Goal: Use online tool/utility: Utilize a website feature to perform a specific function

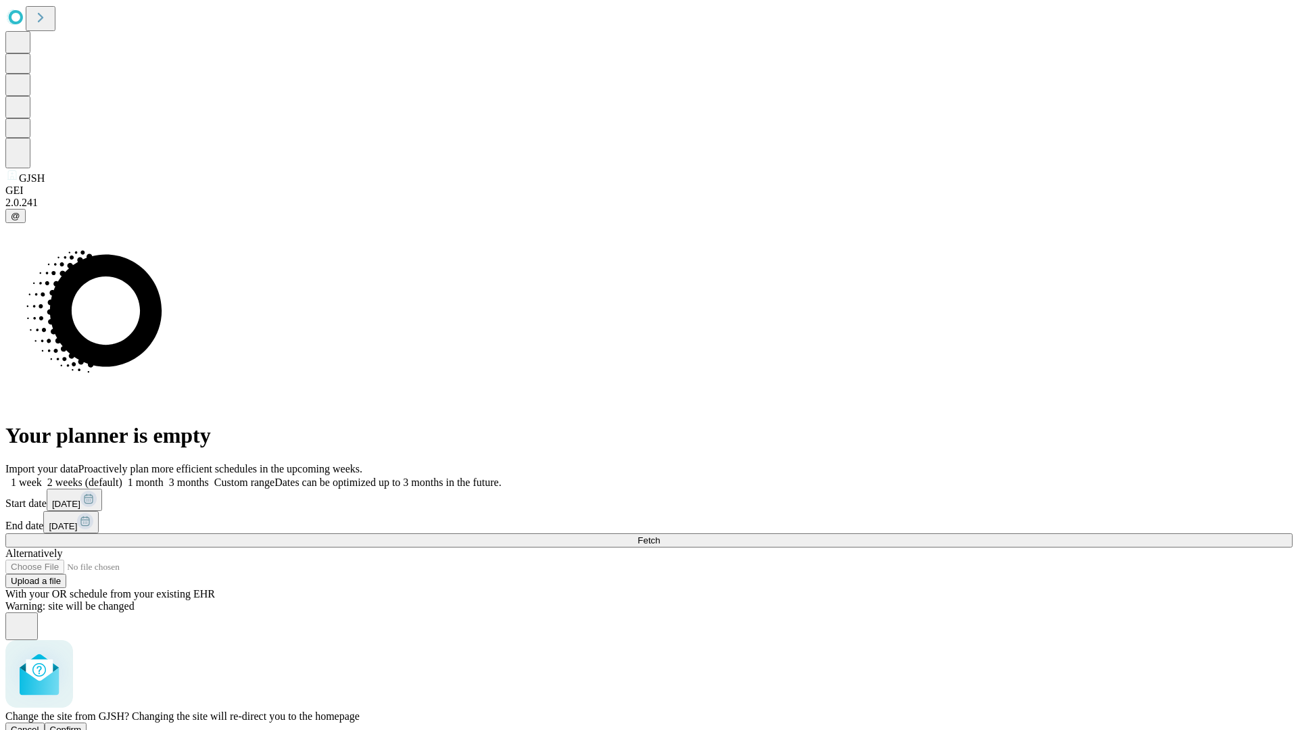
click at [82, 725] on span "Confirm" at bounding box center [66, 730] width 32 height 10
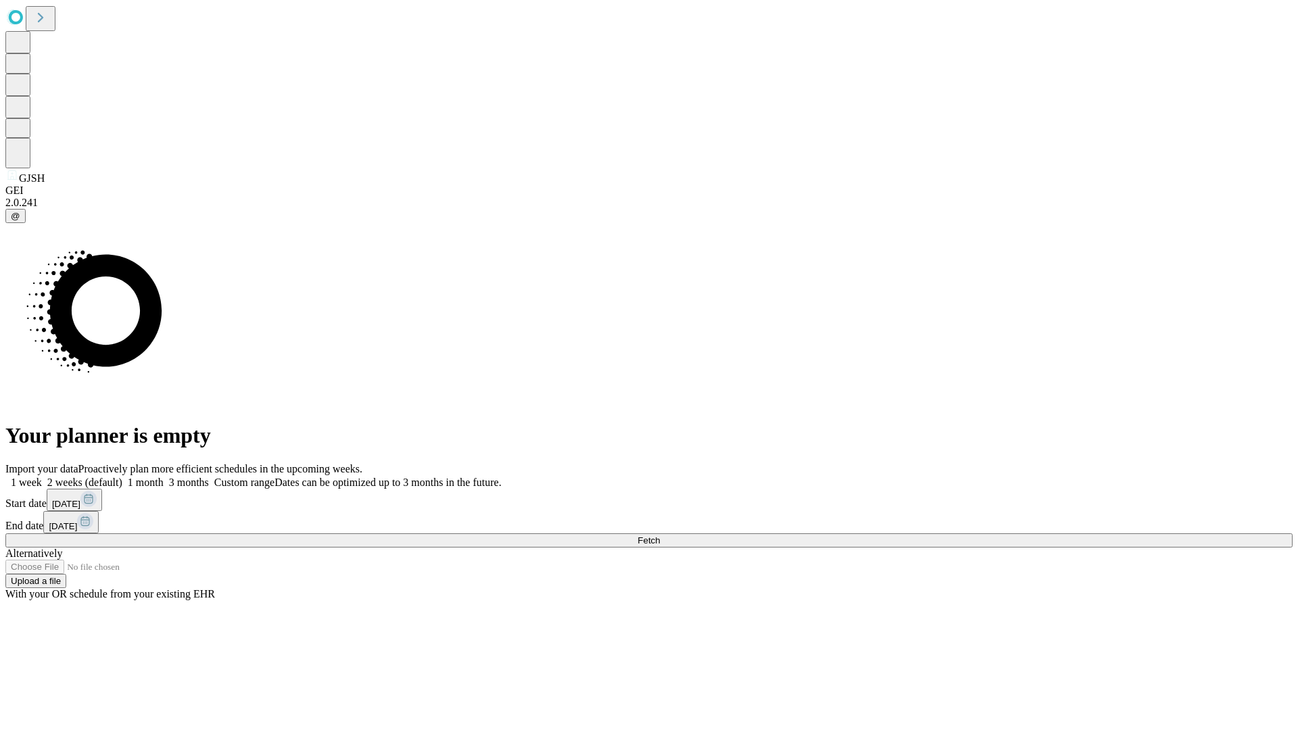
click at [164, 477] on label "1 month" at bounding box center [142, 482] width 41 height 11
click at [660, 535] on span "Fetch" at bounding box center [649, 540] width 22 height 10
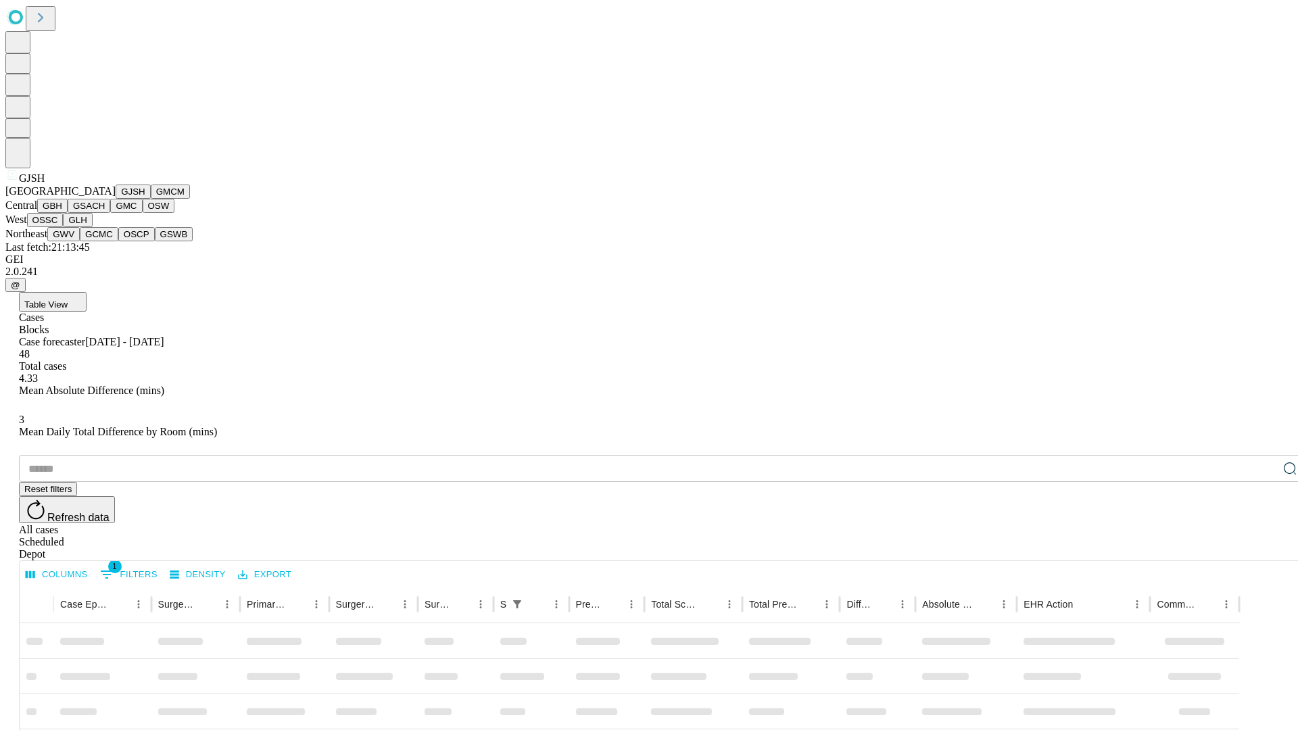
click at [151, 199] on button "GMCM" at bounding box center [170, 192] width 39 height 14
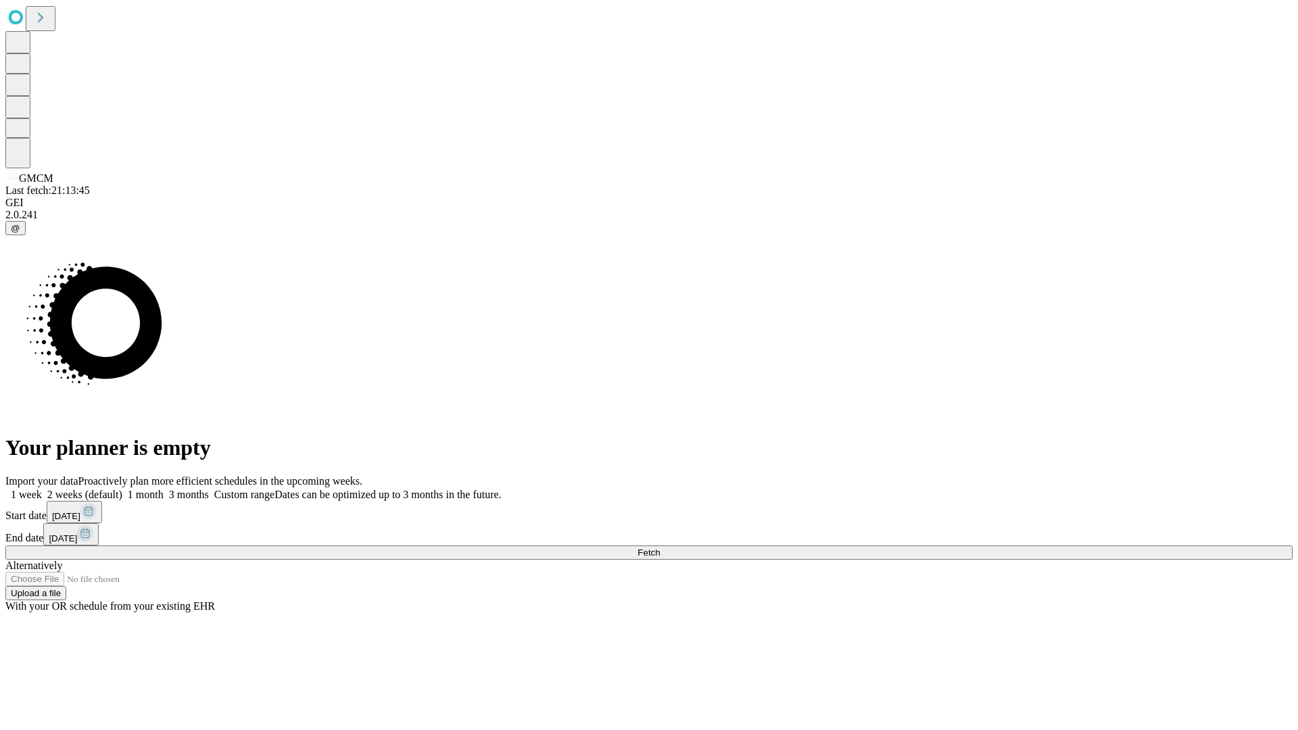
click at [164, 489] on label "1 month" at bounding box center [142, 494] width 41 height 11
click at [660, 548] on span "Fetch" at bounding box center [649, 553] width 22 height 10
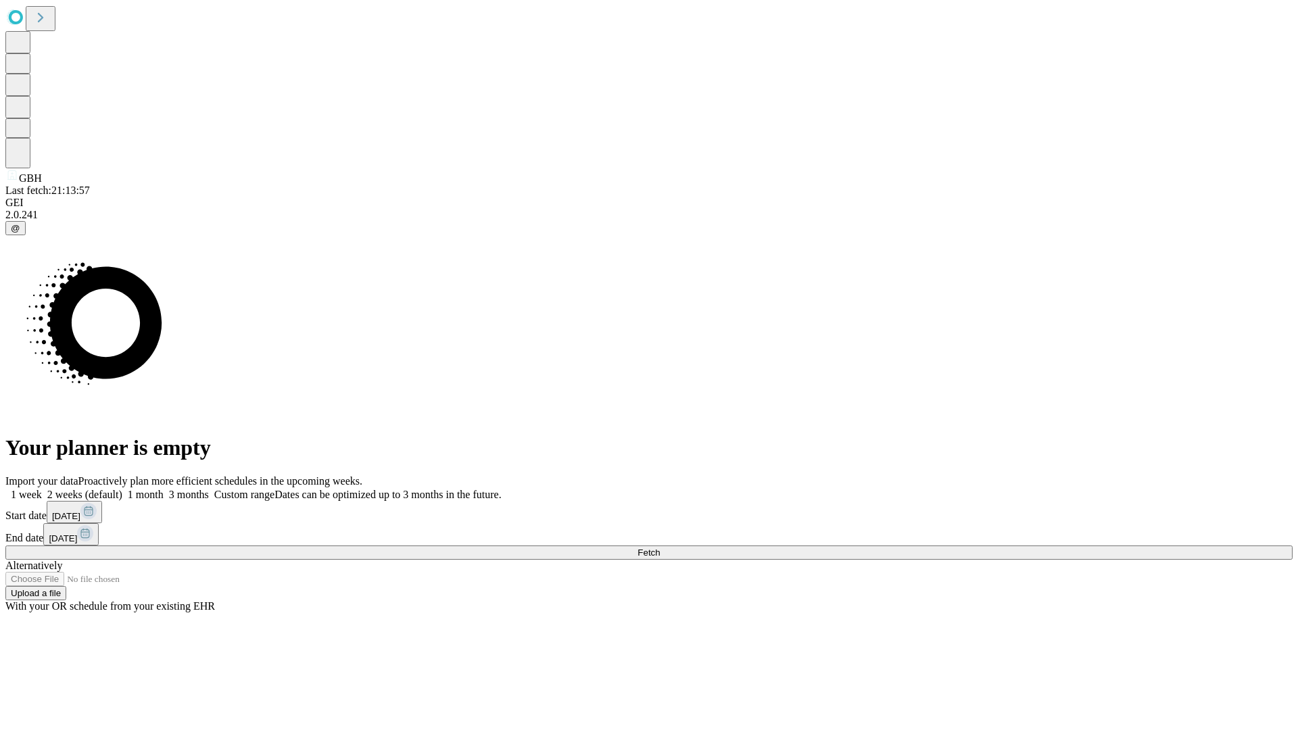
click at [164, 489] on label "1 month" at bounding box center [142, 494] width 41 height 11
click at [660, 548] on span "Fetch" at bounding box center [649, 553] width 22 height 10
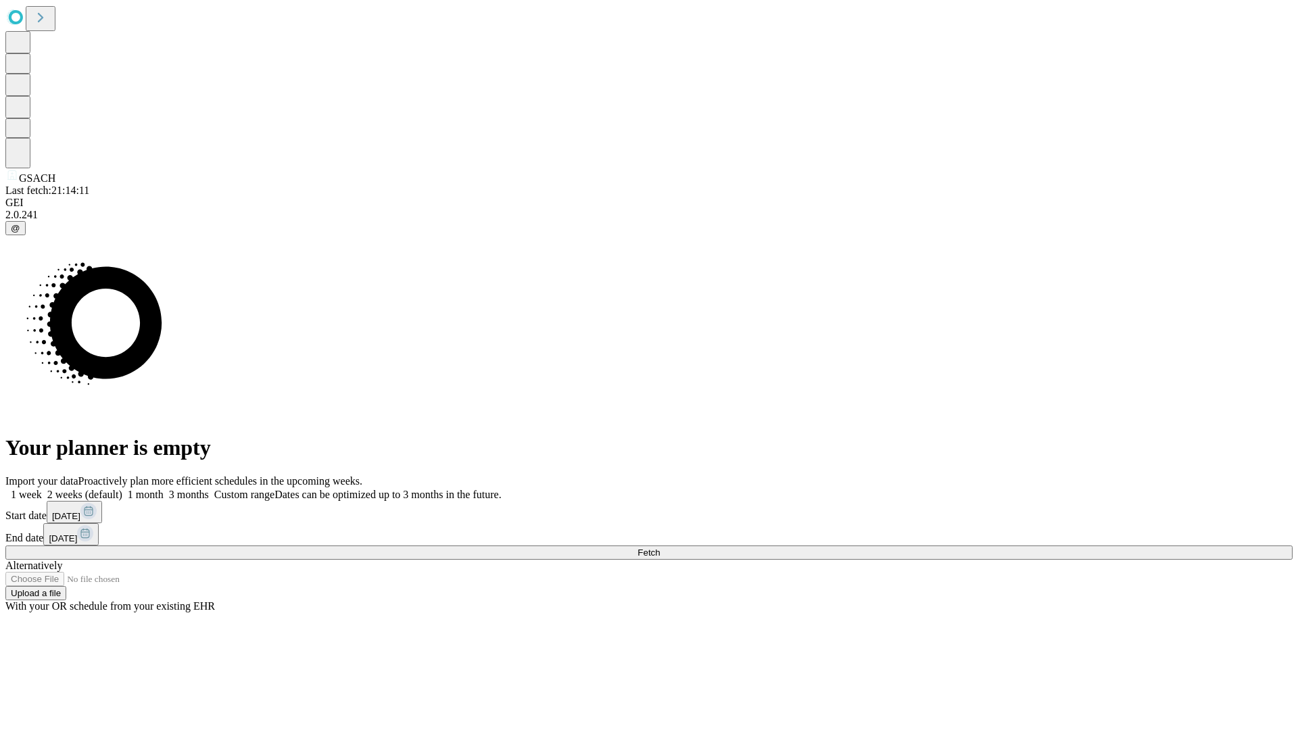
click at [660, 548] on span "Fetch" at bounding box center [649, 553] width 22 height 10
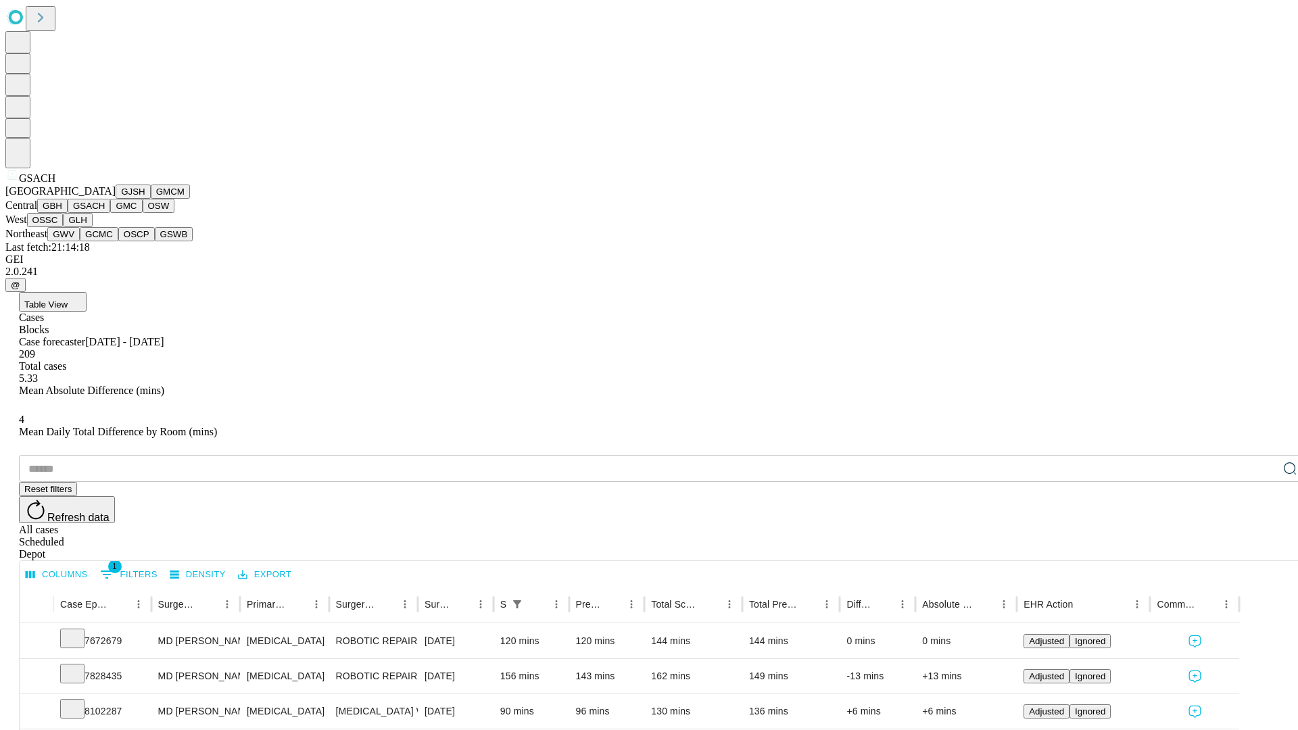
click at [110, 213] on button "GMC" at bounding box center [126, 206] width 32 height 14
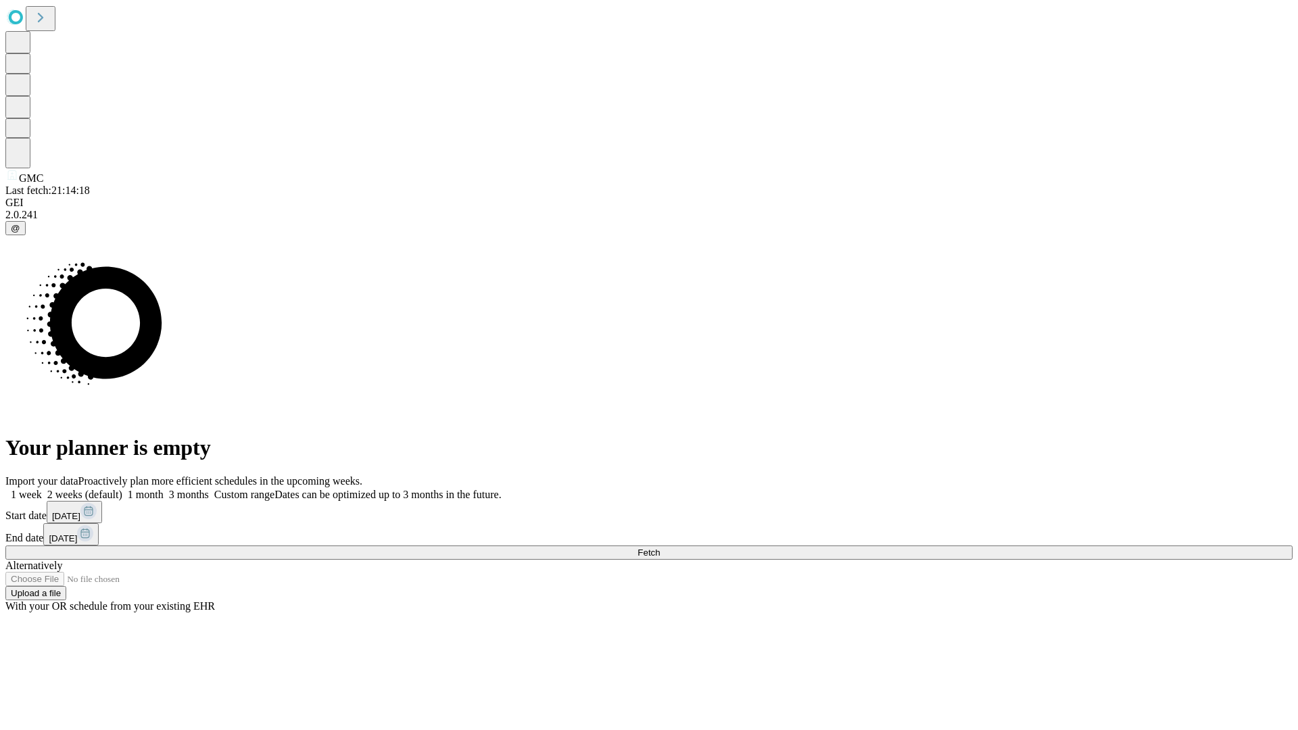
click at [164, 489] on label "1 month" at bounding box center [142, 494] width 41 height 11
click at [660, 548] on span "Fetch" at bounding box center [649, 553] width 22 height 10
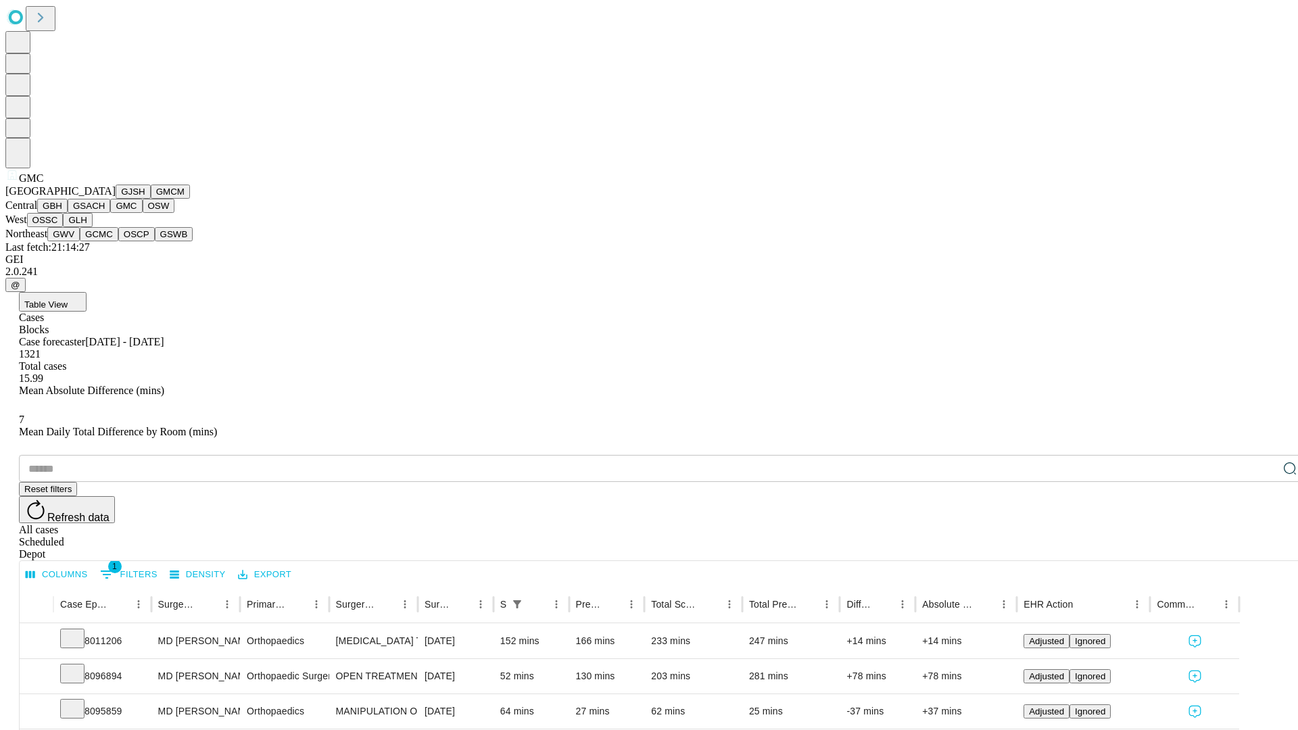
click at [143, 213] on button "OSW" at bounding box center [159, 206] width 32 height 14
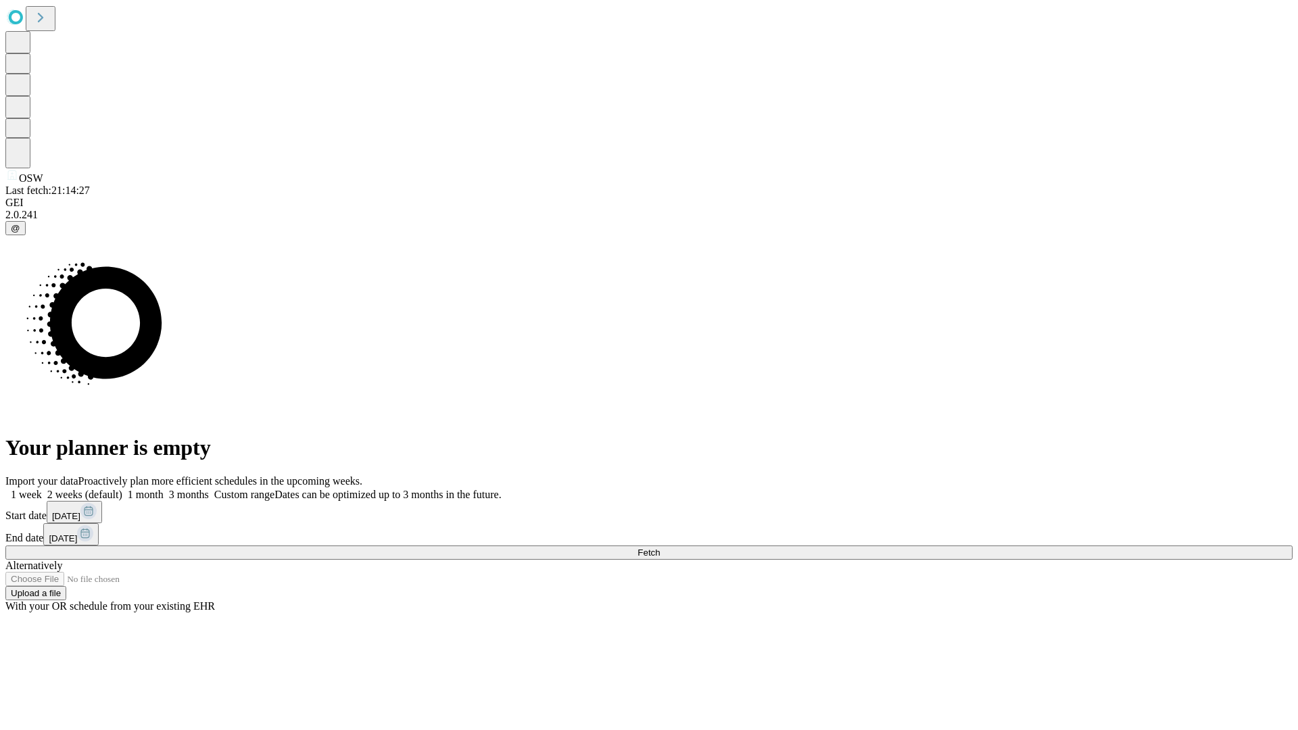
click at [660, 548] on span "Fetch" at bounding box center [649, 553] width 22 height 10
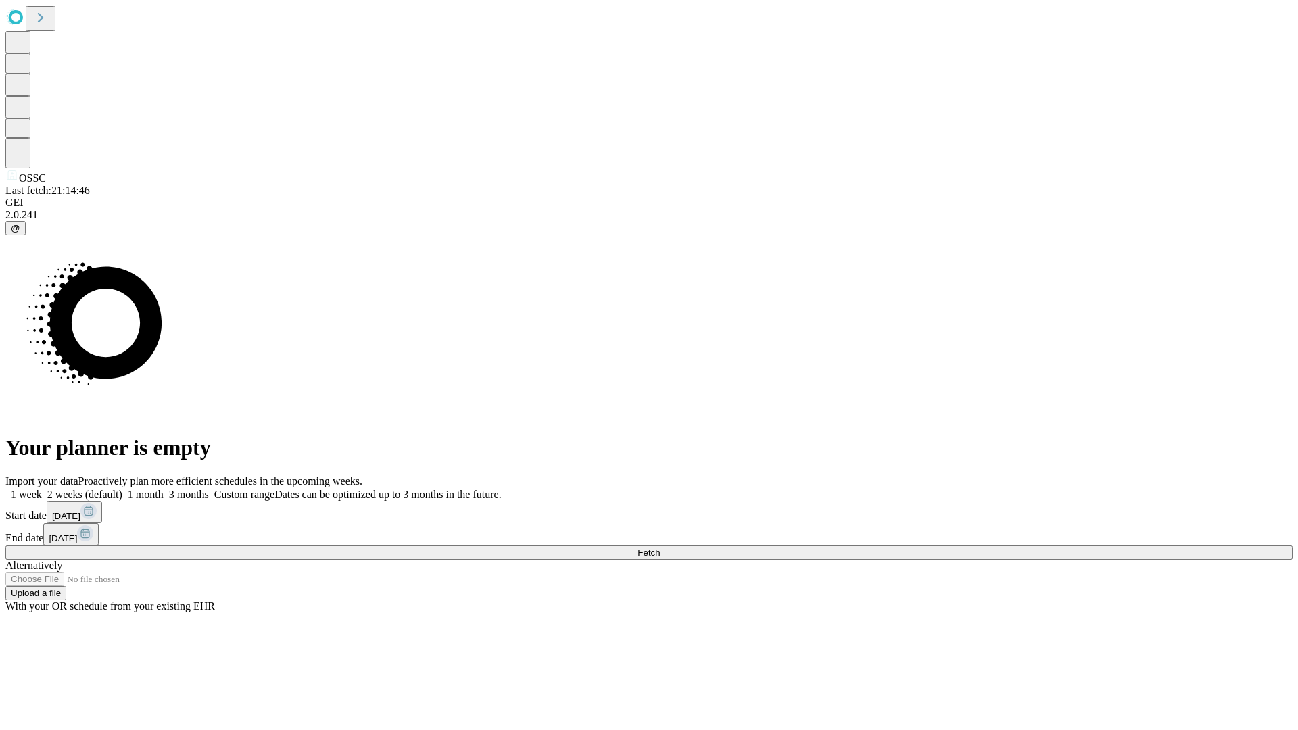
click at [164, 489] on label "1 month" at bounding box center [142, 494] width 41 height 11
click at [660, 548] on span "Fetch" at bounding box center [649, 553] width 22 height 10
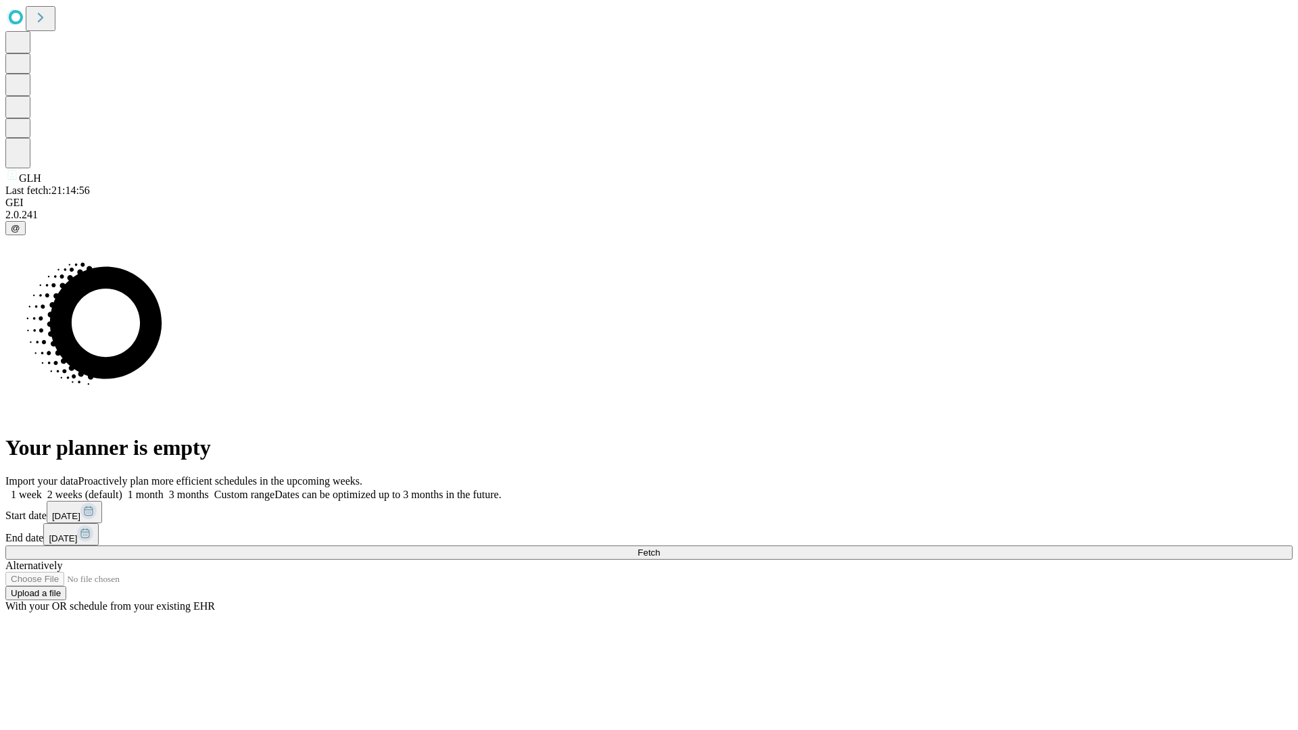
click at [164, 489] on label "1 month" at bounding box center [142, 494] width 41 height 11
click at [660, 548] on span "Fetch" at bounding box center [649, 553] width 22 height 10
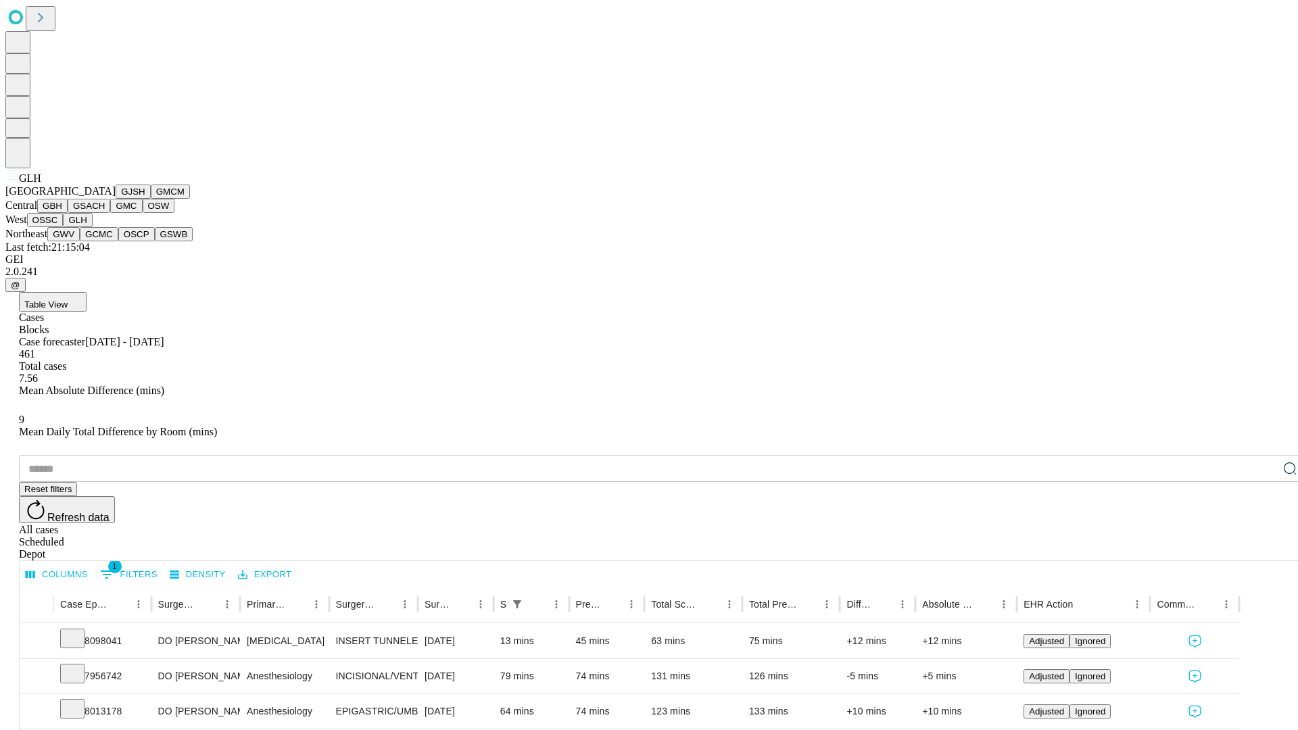
click at [80, 241] on button "GWV" at bounding box center [63, 234] width 32 height 14
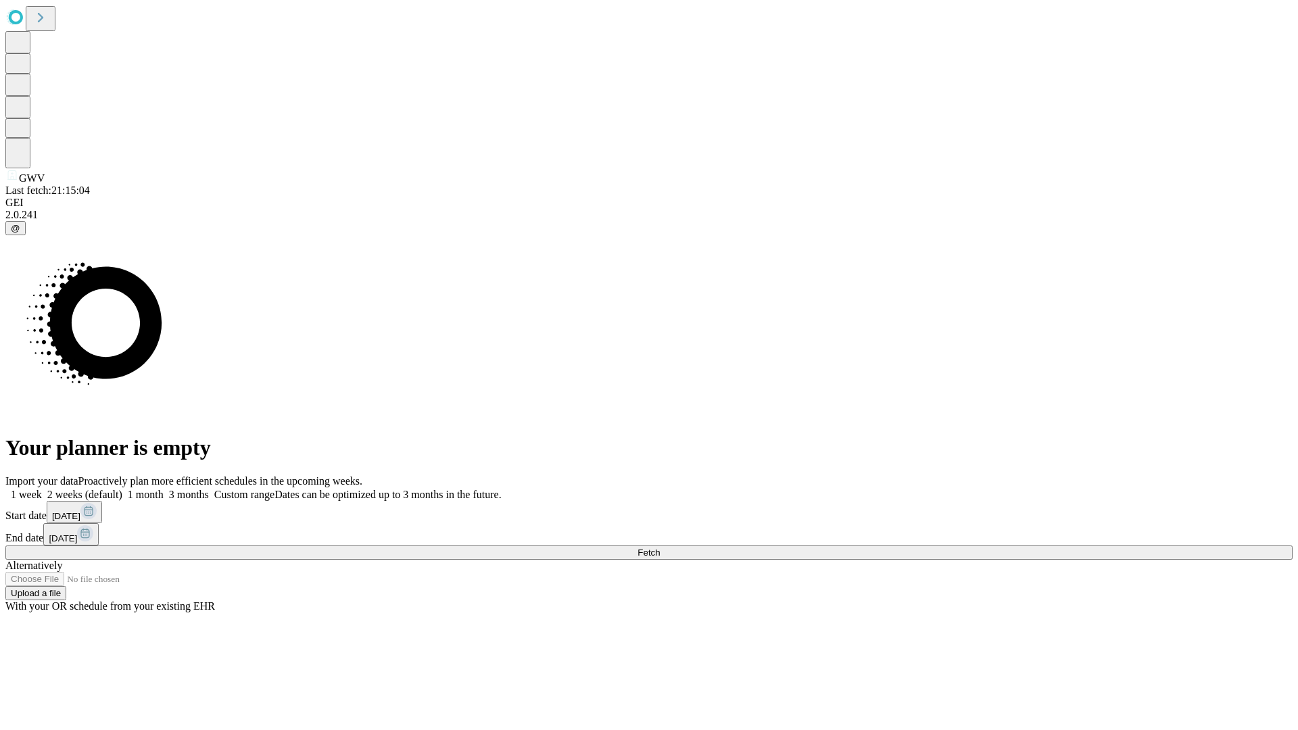
click at [164, 489] on label "1 month" at bounding box center [142, 494] width 41 height 11
click at [660, 548] on span "Fetch" at bounding box center [649, 553] width 22 height 10
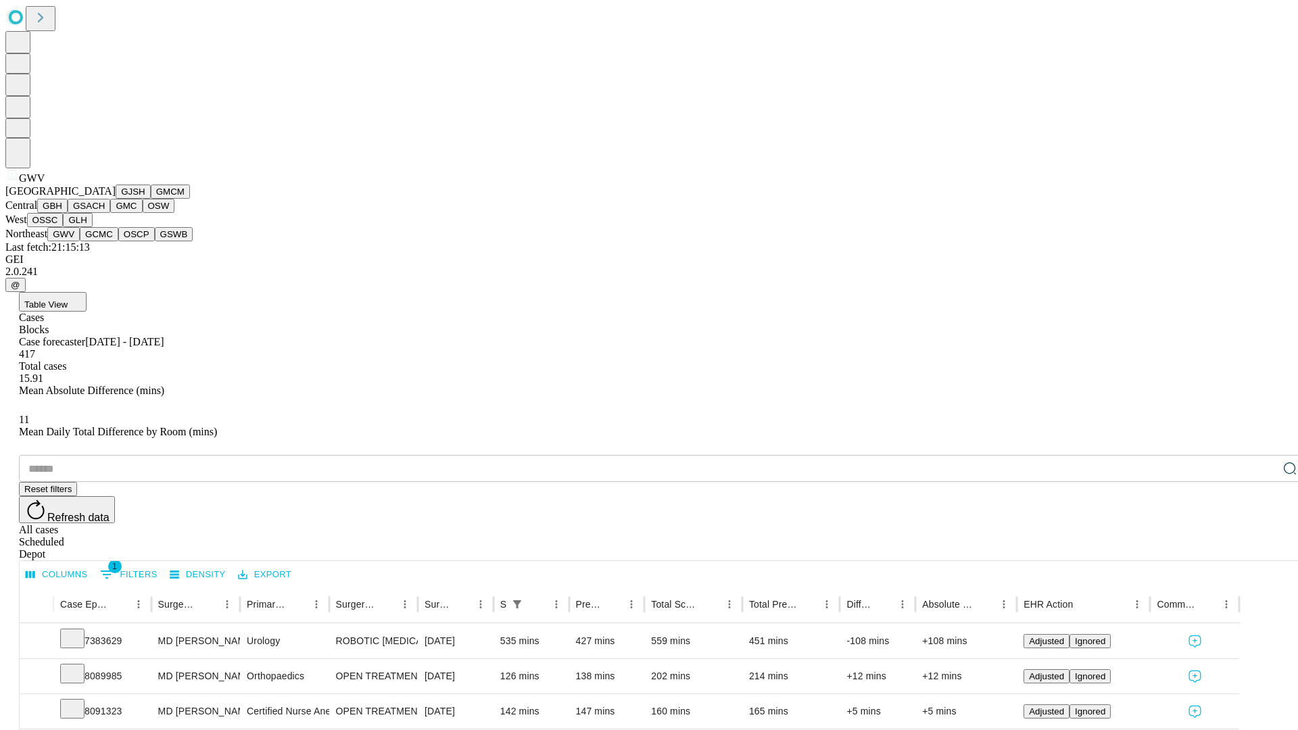
click at [105, 241] on button "GCMC" at bounding box center [99, 234] width 39 height 14
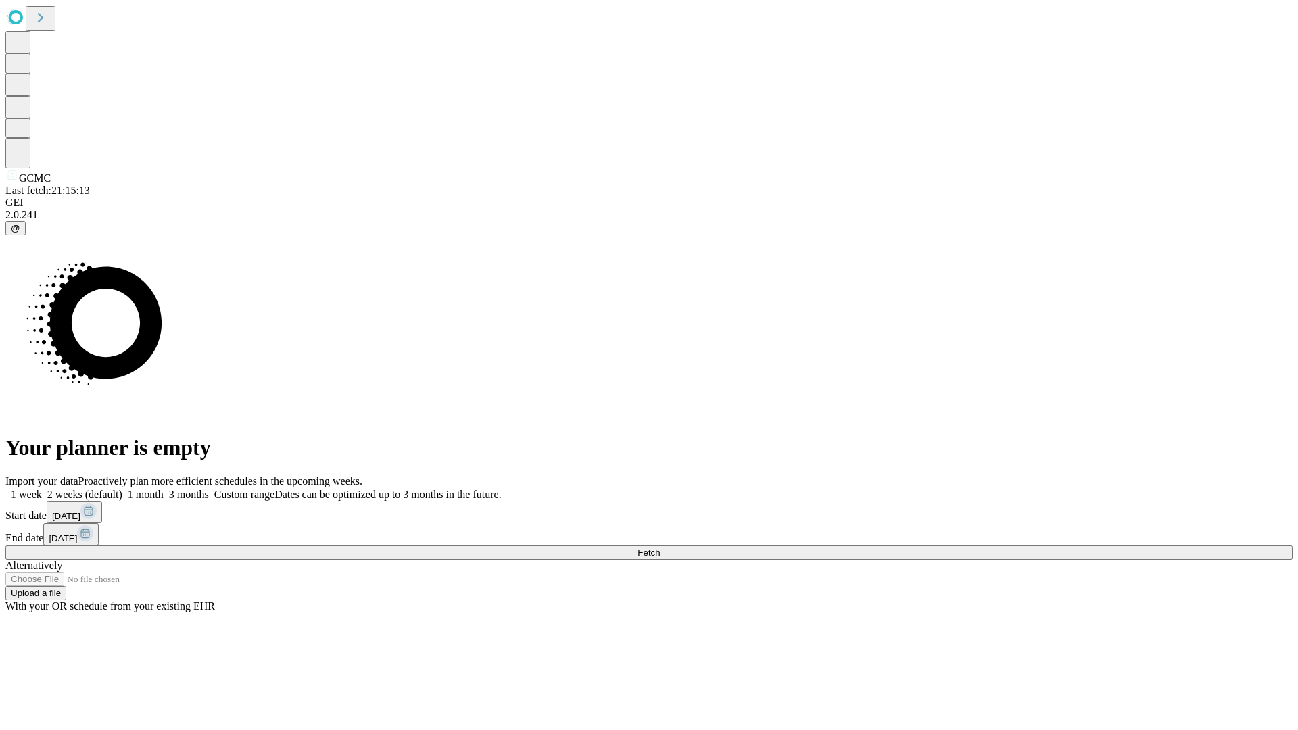
click at [164, 489] on label "1 month" at bounding box center [142, 494] width 41 height 11
click at [660, 548] on span "Fetch" at bounding box center [649, 553] width 22 height 10
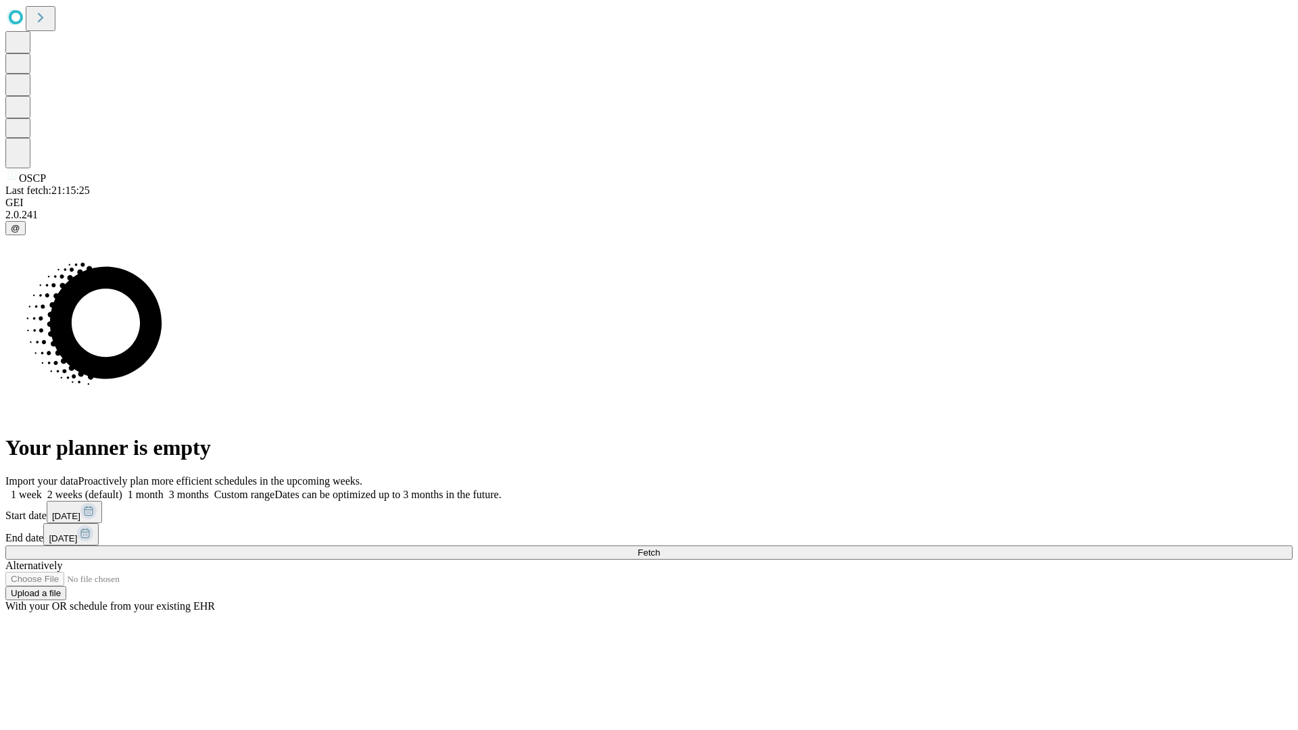
click at [164, 489] on label "1 month" at bounding box center [142, 494] width 41 height 11
click at [660, 548] on span "Fetch" at bounding box center [649, 553] width 22 height 10
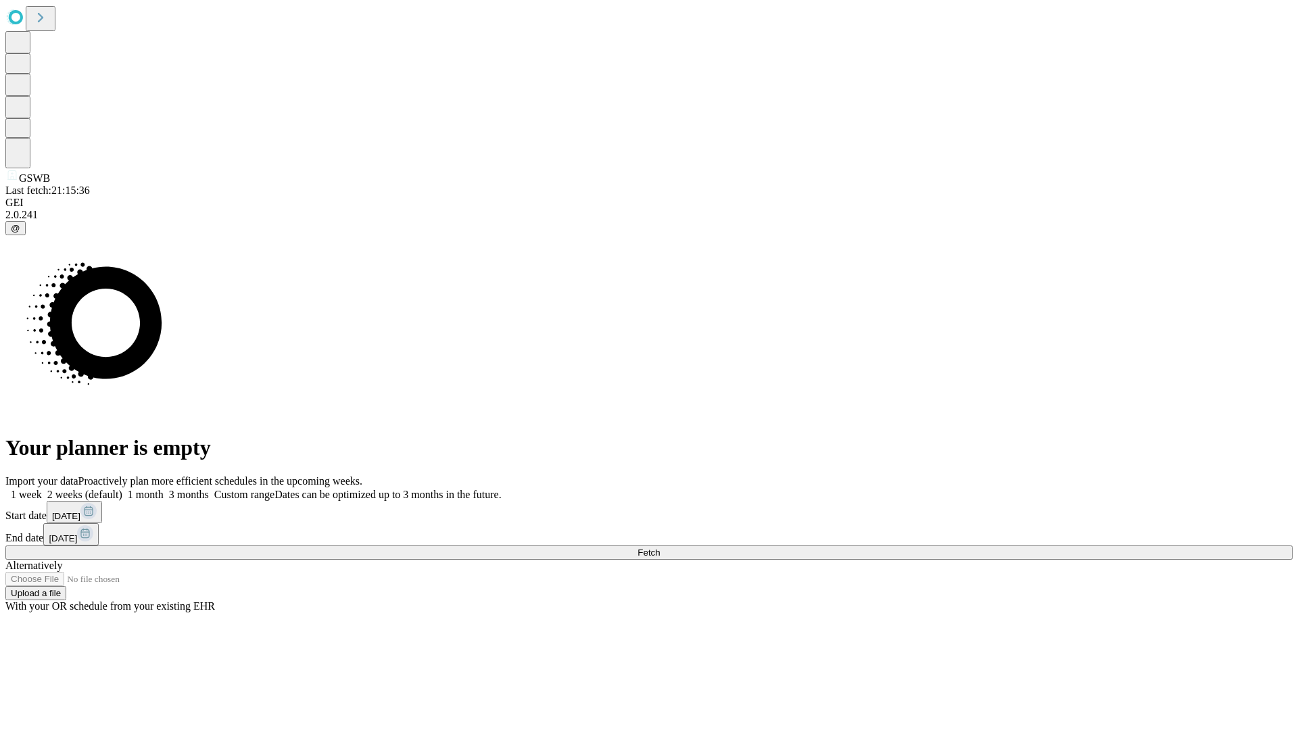
click at [164, 489] on label "1 month" at bounding box center [142, 494] width 41 height 11
click at [660, 548] on span "Fetch" at bounding box center [649, 553] width 22 height 10
